Goal: Information Seeking & Learning: Check status

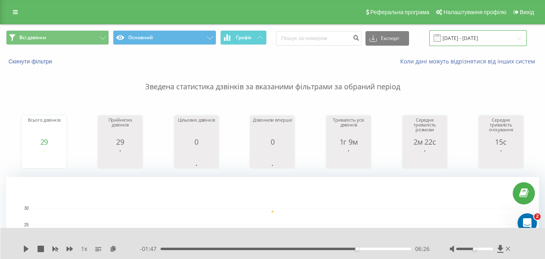
click at [476, 40] on input "[DATE] - [DATE]" at bounding box center [478, 38] width 98 height 16
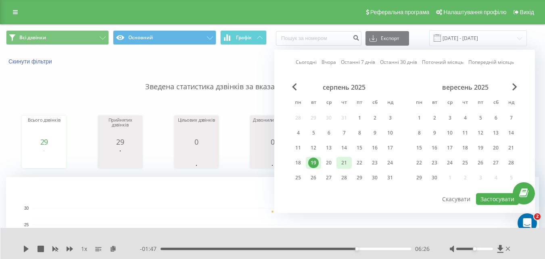
click at [341, 161] on div "21" at bounding box center [344, 162] width 10 height 10
click at [487, 197] on button "Застосувати" at bounding box center [497, 199] width 43 height 12
type input "[DATE] - [DATE]"
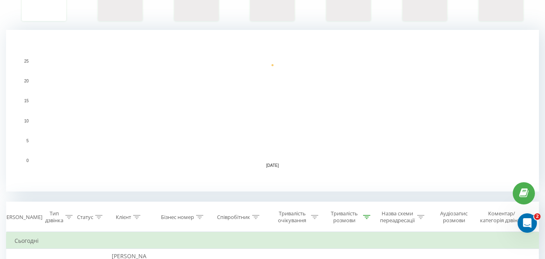
scroll to position [202, 0]
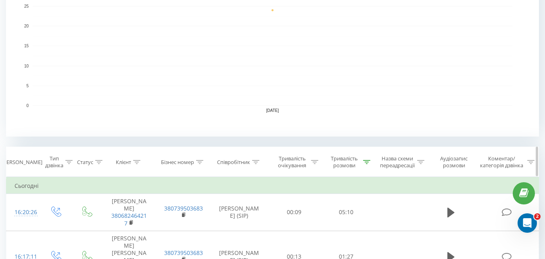
click at [367, 163] on icon at bounding box center [366, 162] width 7 height 4
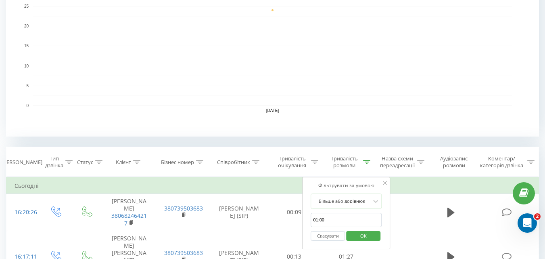
click at [327, 236] on button "Скасувати" at bounding box center [328, 236] width 34 height 10
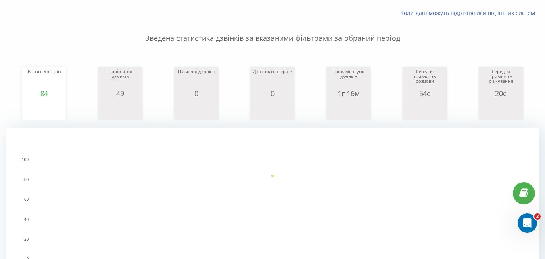
scroll to position [8, 0]
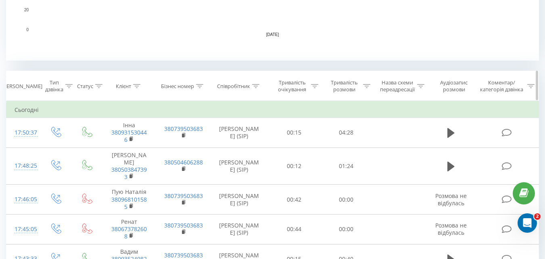
scroll to position [282, 0]
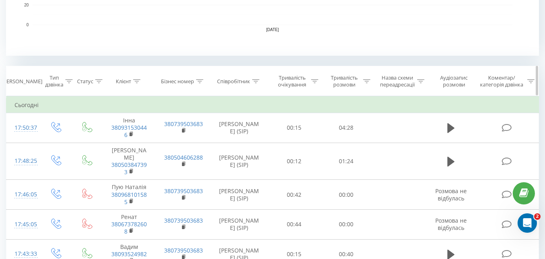
click at [363, 79] on div "Тривалість розмови" at bounding box center [349, 81] width 43 height 14
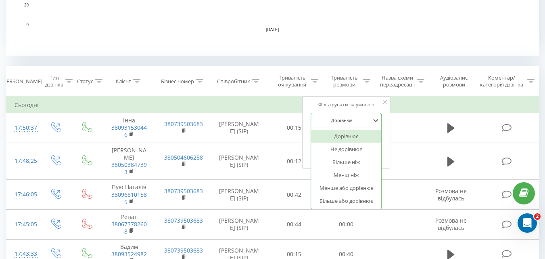
click at [336, 124] on div at bounding box center [341, 120] width 57 height 8
click at [339, 204] on div "Більше або дорівнює" at bounding box center [346, 200] width 70 height 13
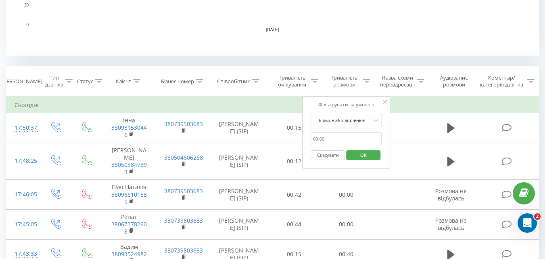
click at [320, 142] on input "text" at bounding box center [346, 139] width 71 height 14
type input "01:00"
click at [365, 157] on span "OK" at bounding box center [363, 155] width 23 height 13
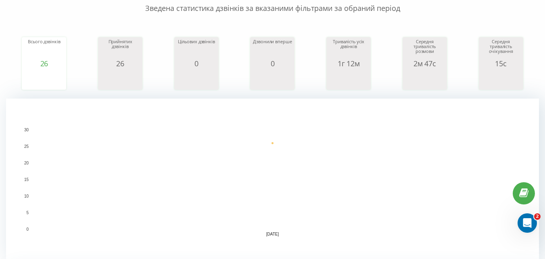
scroll to position [33, 0]
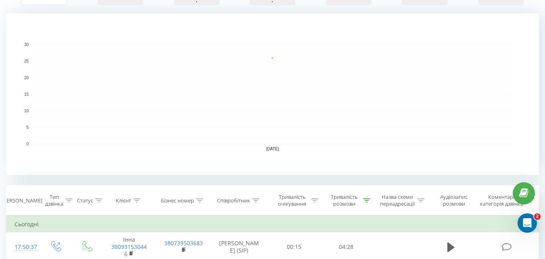
scroll to position [202, 0]
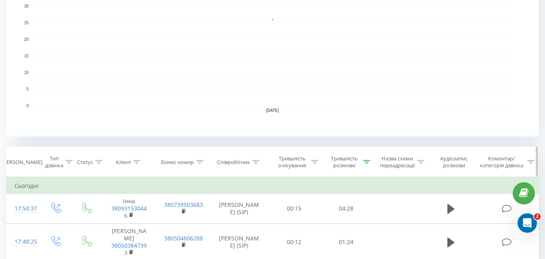
click at [366, 161] on icon at bounding box center [366, 162] width 7 height 4
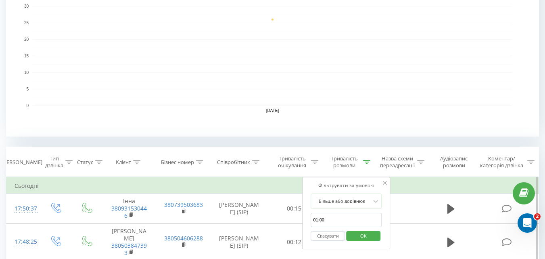
click at [326, 236] on button "Скасувати" at bounding box center [328, 236] width 34 height 10
